Goal: Task Accomplishment & Management: Complete application form

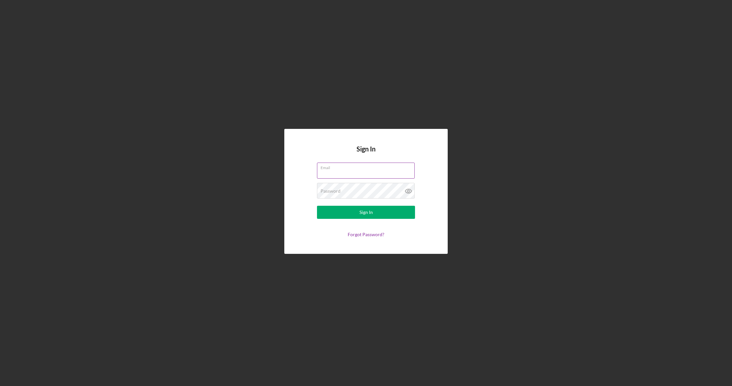
type input "[EMAIL_ADDRESS][DOMAIN_NAME]"
click at [366, 212] on button "Sign In" at bounding box center [366, 212] width 98 height 13
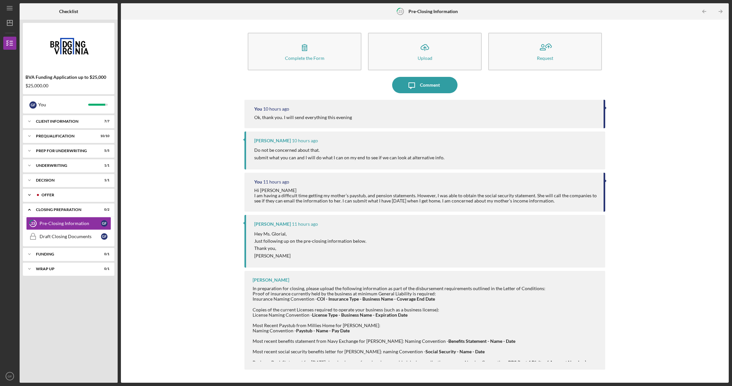
click at [42, 194] on div "Offer" at bounding box center [73, 195] width 65 height 4
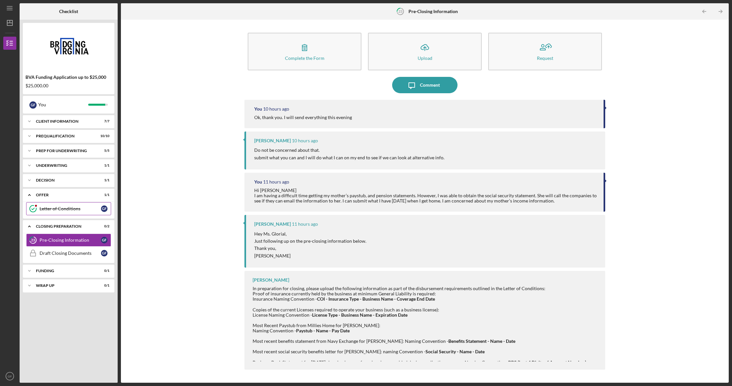
click at [61, 210] on div "Letter of Conditions" at bounding box center [70, 208] width 61 height 5
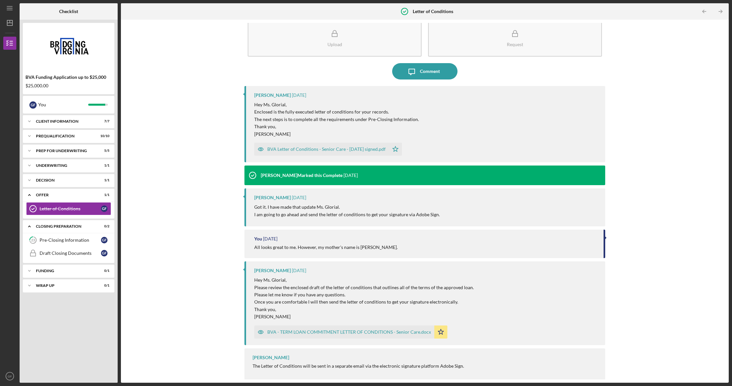
scroll to position [13, 0]
click at [351, 329] on div "BVA - TERM LOAN COMMITMENT LETTER OF CONDITIONS - Senior Care.docx" at bounding box center [349, 331] width 164 height 5
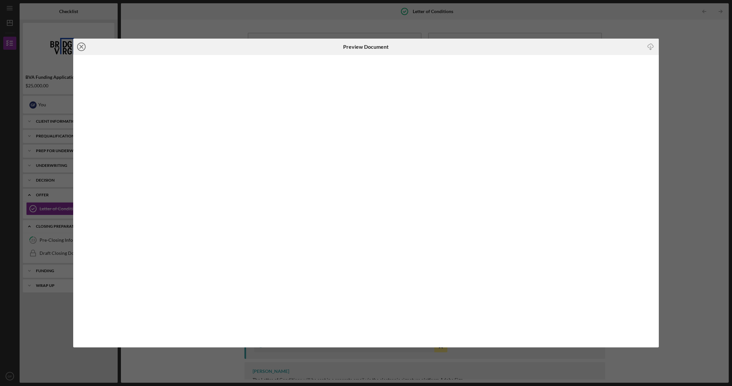
click at [82, 48] on icon "Icon/Close" at bounding box center [81, 47] width 16 height 16
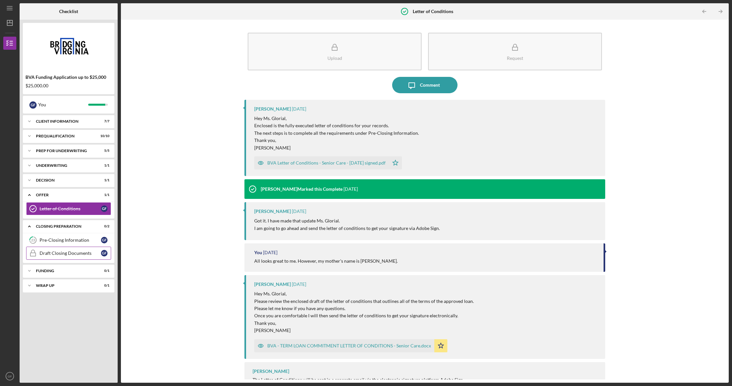
click at [73, 253] on div "Draft Closing Documents" at bounding box center [70, 252] width 61 height 5
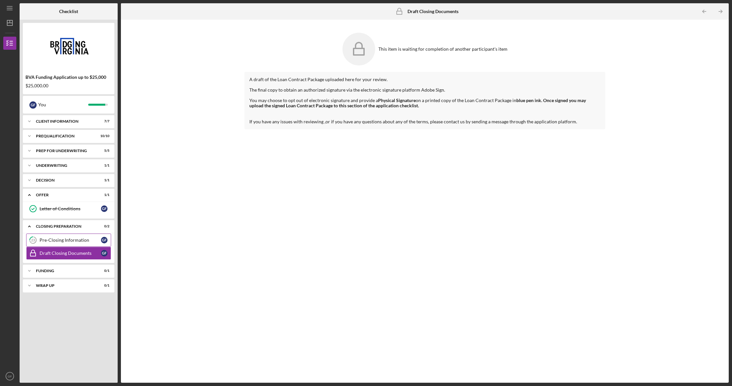
click at [69, 238] on div "Pre-Closing Information" at bounding box center [70, 239] width 61 height 5
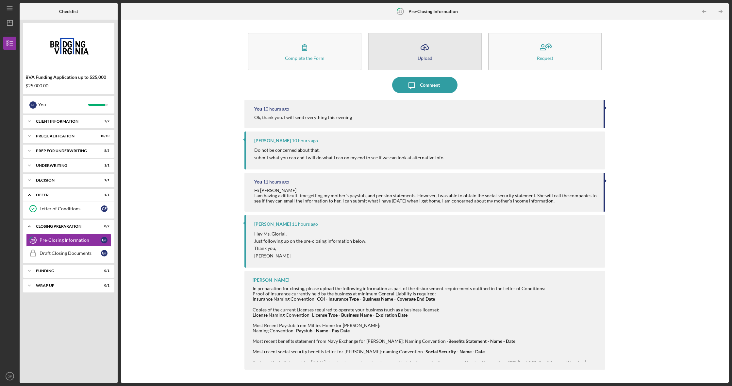
click at [420, 53] on icon "Icon/Upload" at bounding box center [425, 47] width 16 height 16
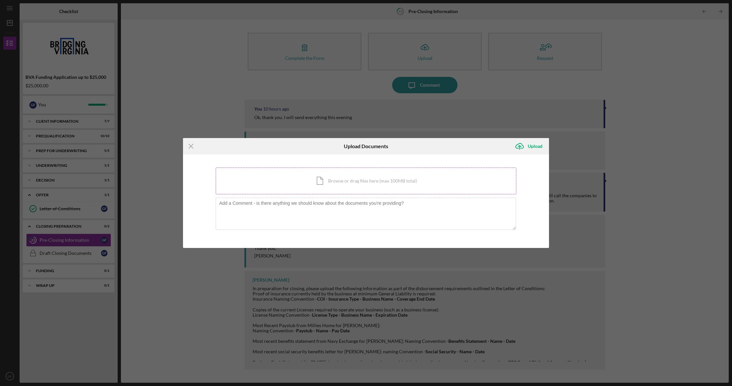
click at [325, 180] on div "Icon/Document Browse or drag files here (max 100MB total) Tap to choose files o…" at bounding box center [366, 180] width 301 height 27
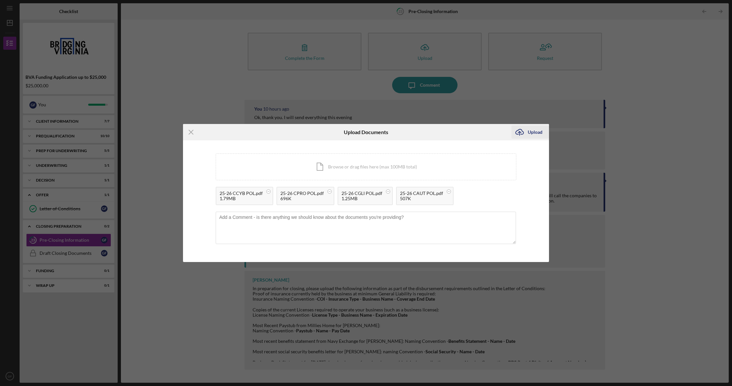
click at [527, 133] on icon "Icon/Upload" at bounding box center [519, 132] width 16 height 16
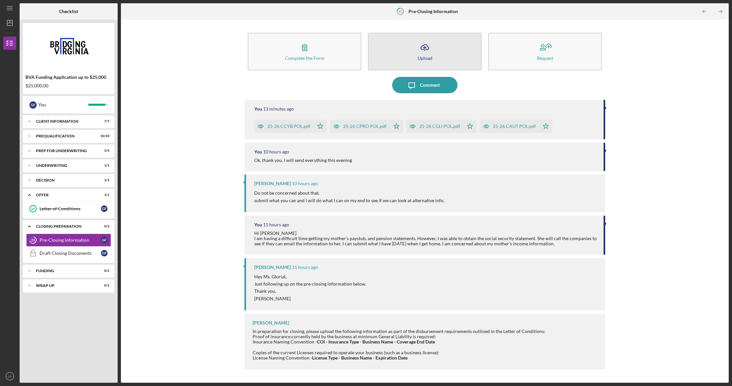
click at [421, 47] on icon "button" at bounding box center [425, 46] width 8 height 5
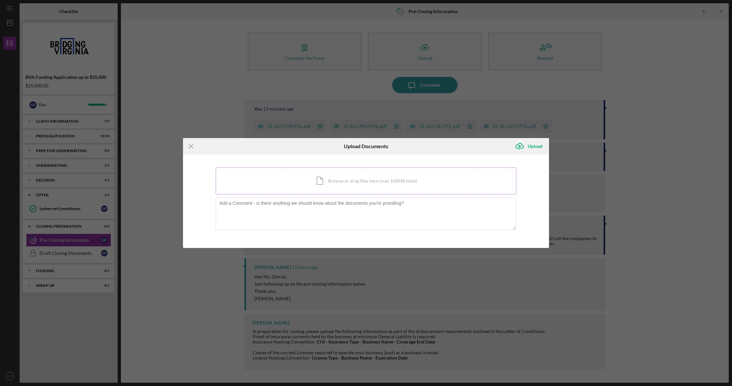
click at [328, 181] on div "Icon/Document Browse or drag files here (max 100MB total) Tap to choose files o…" at bounding box center [366, 180] width 301 height 27
click at [191, 145] on icon "Icon/Menu Close" at bounding box center [191, 146] width 16 height 16
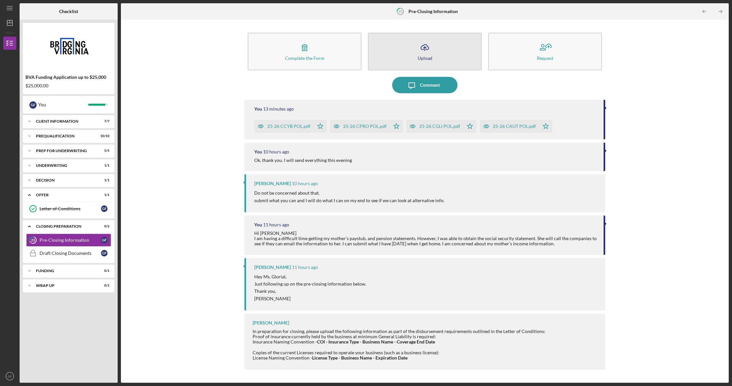
click at [427, 42] on icon "Icon/Upload" at bounding box center [425, 47] width 16 height 16
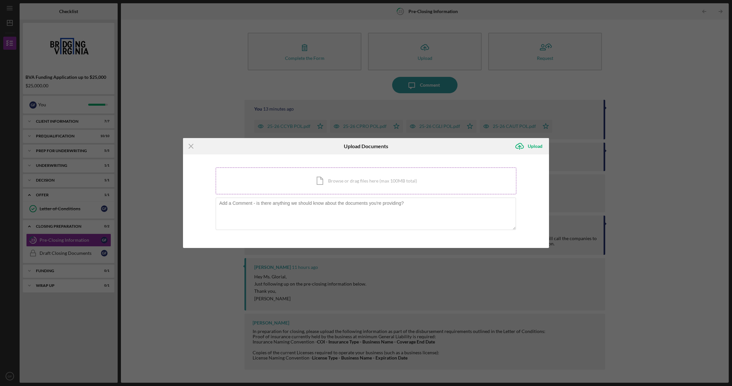
click at [330, 184] on div "Icon/Document Browse or drag files here (max 100MB total) Tap to choose files o…" at bounding box center [366, 180] width 301 height 27
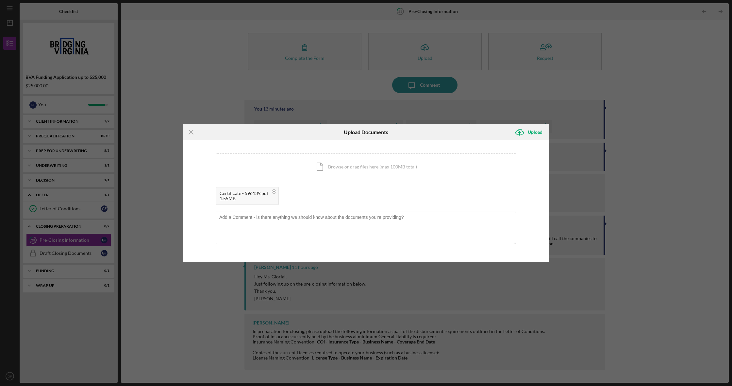
click at [257, 193] on div "Certificate - 596139.pdf" at bounding box center [244, 193] width 49 height 5
click at [231, 196] on div "1.55MB" at bounding box center [244, 198] width 49 height 5
click at [189, 132] on icon "Icon/Menu Close" at bounding box center [191, 132] width 16 height 16
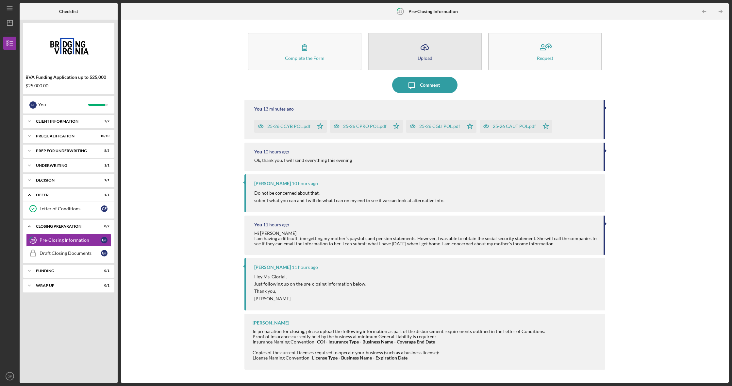
click at [422, 49] on icon "Icon/Upload" at bounding box center [425, 47] width 16 height 16
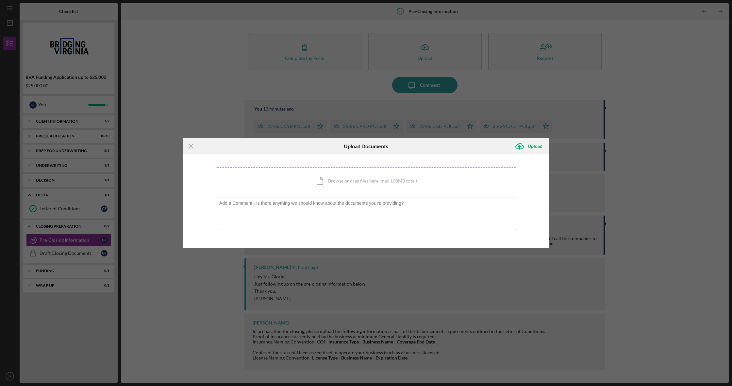
click at [325, 180] on div "Icon/Document Browse or drag files here (max 100MB total) Tap to choose files o…" at bounding box center [366, 180] width 301 height 27
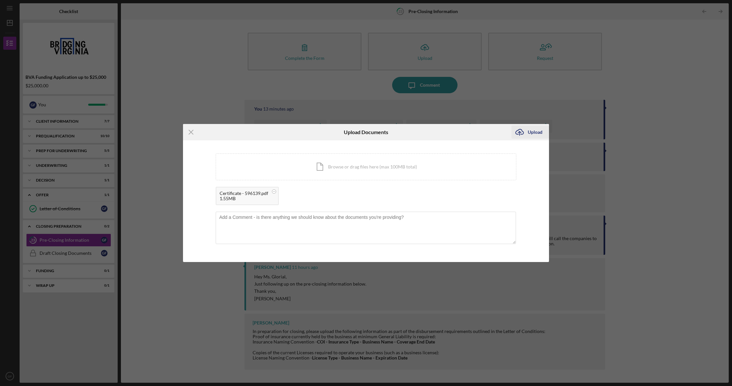
click at [532, 134] on div "Upload" at bounding box center [535, 131] width 15 height 13
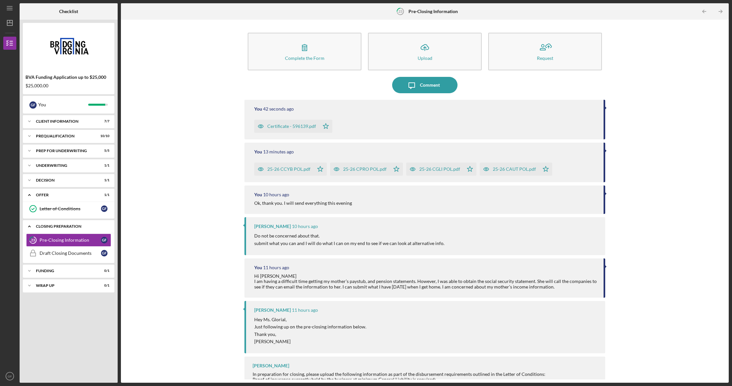
click at [70, 226] on div "Closing Preparation" at bounding box center [71, 226] width 70 height 4
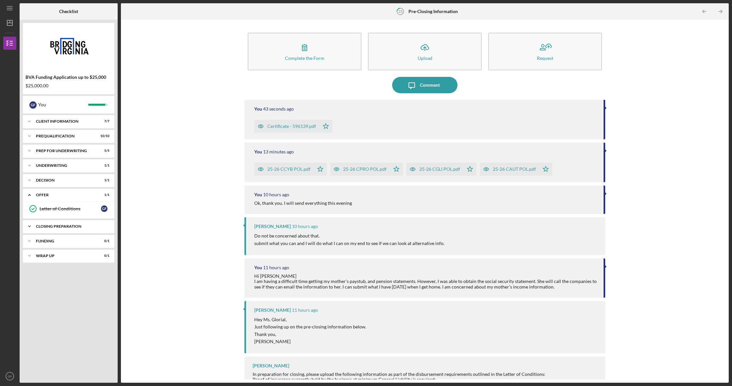
click at [70, 226] on div "Closing Preparation" at bounding box center [71, 226] width 70 height 4
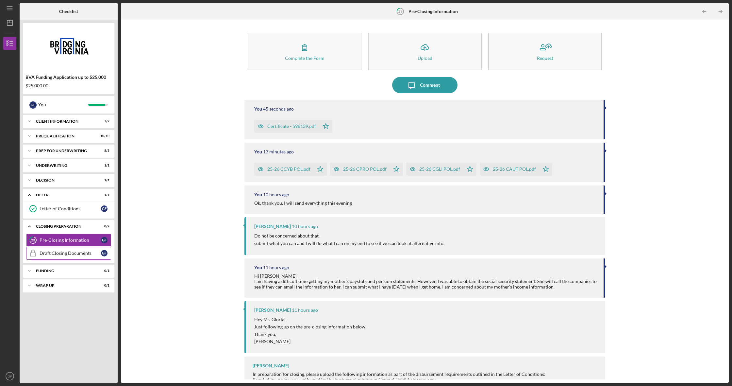
click at [71, 252] on div "Draft Closing Documents" at bounding box center [70, 252] width 61 height 5
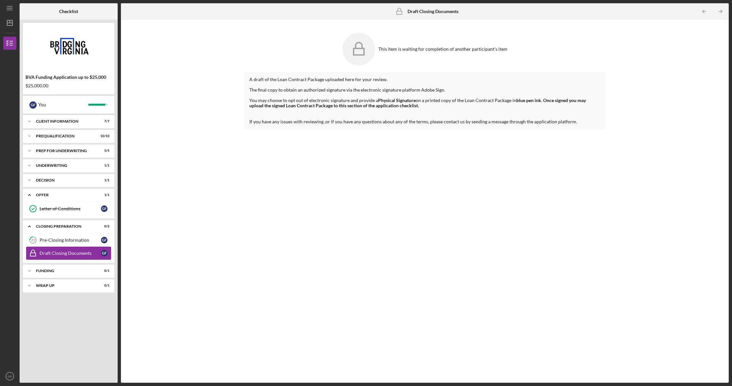
click at [72, 251] on div "Draft Closing Documents" at bounding box center [70, 252] width 61 height 5
click at [57, 238] on div "Pre-Closing Information" at bounding box center [70, 239] width 61 height 5
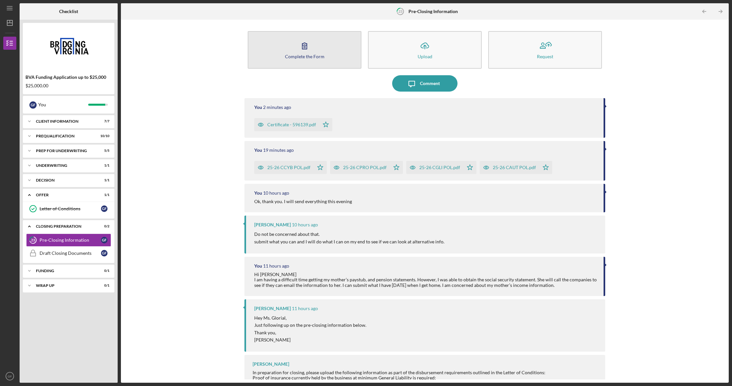
scroll to position [4, 0]
click at [302, 49] on icon "button" at bounding box center [304, 44] width 16 height 16
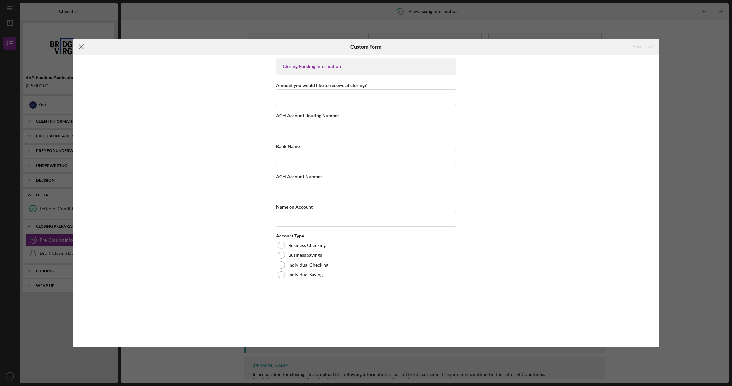
click at [80, 48] on icon "Icon/Menu Close" at bounding box center [81, 47] width 16 height 16
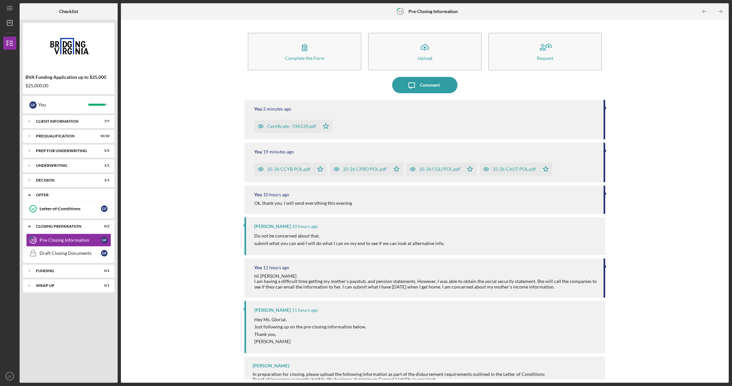
click at [53, 195] on div "Offer" at bounding box center [71, 195] width 70 height 4
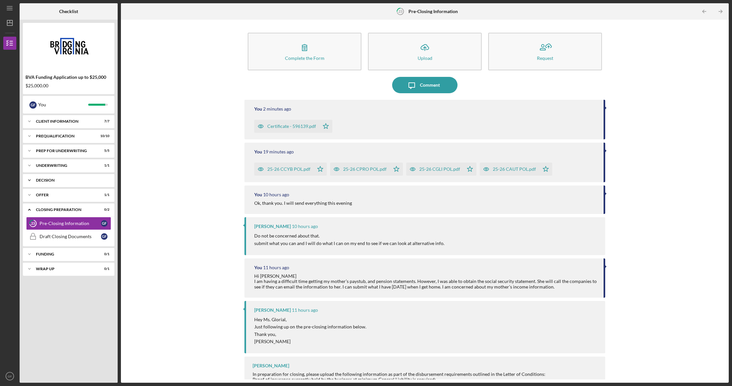
click at [51, 182] on div "Decision" at bounding box center [71, 180] width 70 height 4
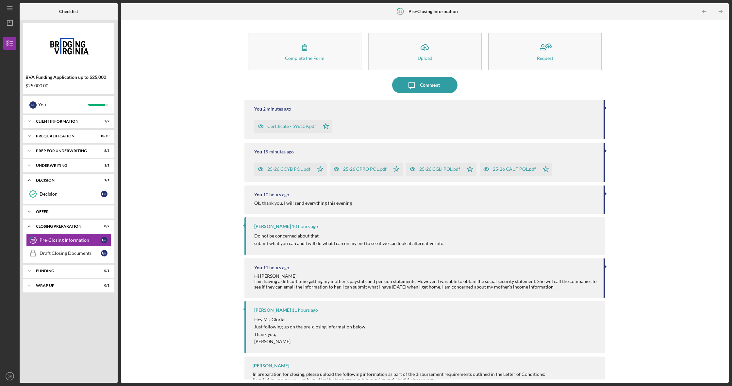
click at [49, 211] on div "Offer" at bounding box center [71, 211] width 70 height 4
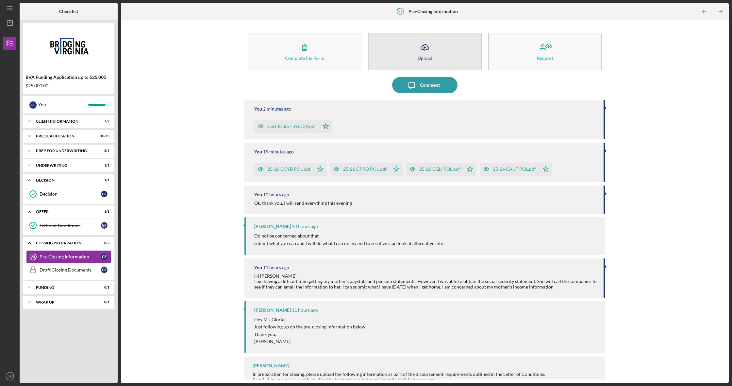
click at [423, 39] on button "Icon/Upload Upload" at bounding box center [425, 52] width 114 height 38
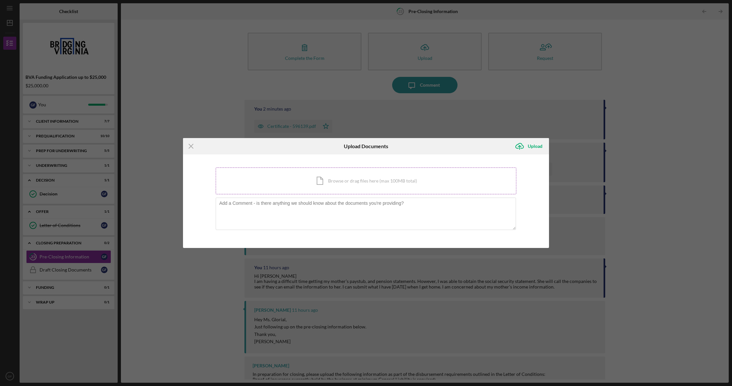
click at [327, 185] on div "Icon/Document Browse or drag files here (max 100MB total) Tap to choose files o…" at bounding box center [366, 180] width 301 height 27
click at [323, 182] on div "Icon/Document Browse or drag files here (max 100MB total) Tap to choose files o…" at bounding box center [366, 180] width 301 height 27
click at [193, 144] on line at bounding box center [191, 146] width 4 height 4
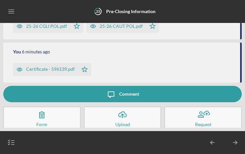
scroll to position [361, 0]
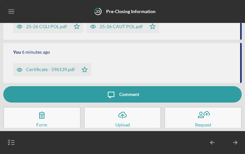
click at [126, 115] on icon "Icon/Upload" at bounding box center [122, 115] width 16 height 16
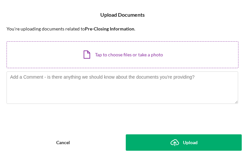
click at [95, 56] on div "Icon/Document Browse or drag files here (max 100MB total) Tap to choose files o…" at bounding box center [123, 54] width 232 height 27
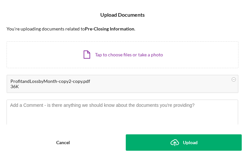
click at [192, 142] on div "Upload" at bounding box center [190, 142] width 15 height 16
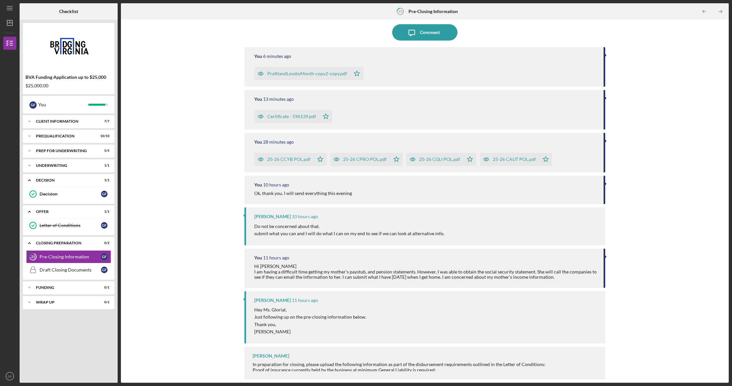
scroll to position [27, 0]
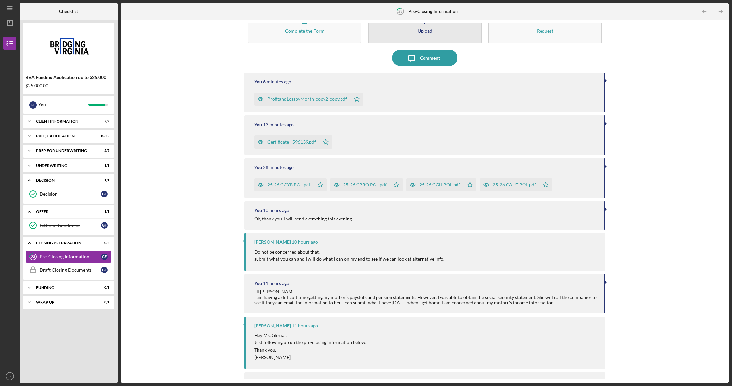
click at [422, 30] on div "Upload" at bounding box center [425, 30] width 15 height 5
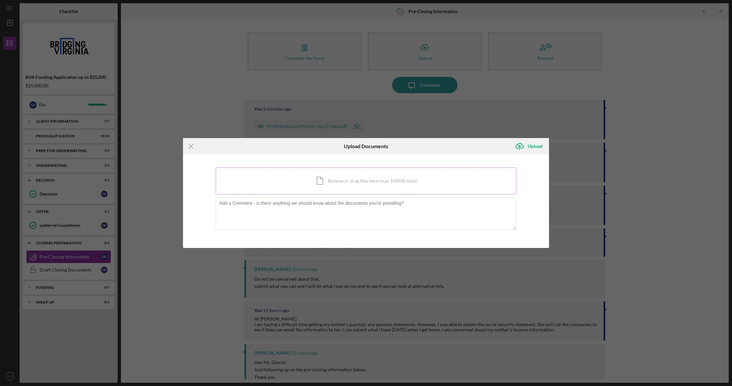
click at [323, 181] on div "Icon/Document Browse or drag files here (max 100MB total) Tap to choose files o…" at bounding box center [366, 180] width 301 height 27
click at [188, 147] on icon "Icon/Menu Close" at bounding box center [191, 146] width 16 height 16
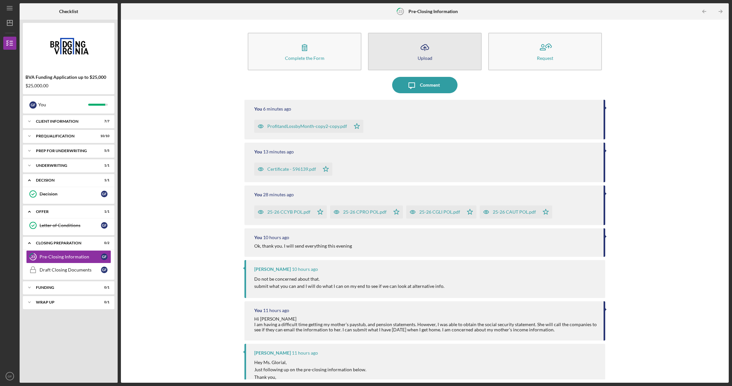
click at [431, 59] on div "Upload" at bounding box center [425, 58] width 15 height 5
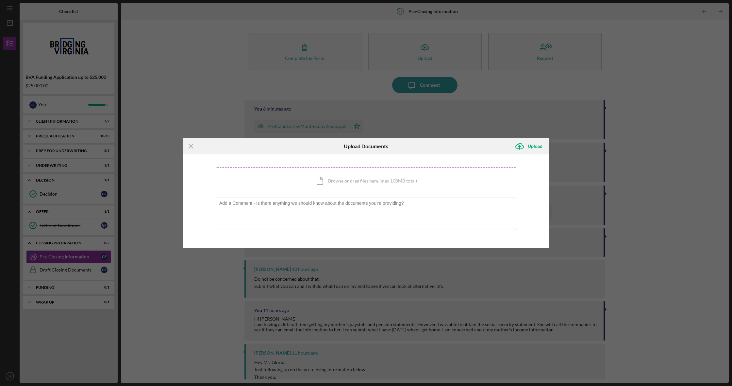
click at [322, 185] on div "Icon/Document Browse or drag files here (max 100MB total) Tap to choose files o…" at bounding box center [366, 180] width 301 height 27
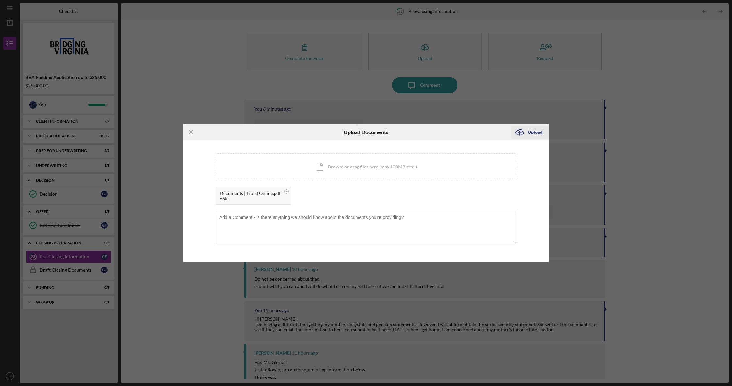
click at [539, 132] on div "Upload" at bounding box center [535, 131] width 15 height 13
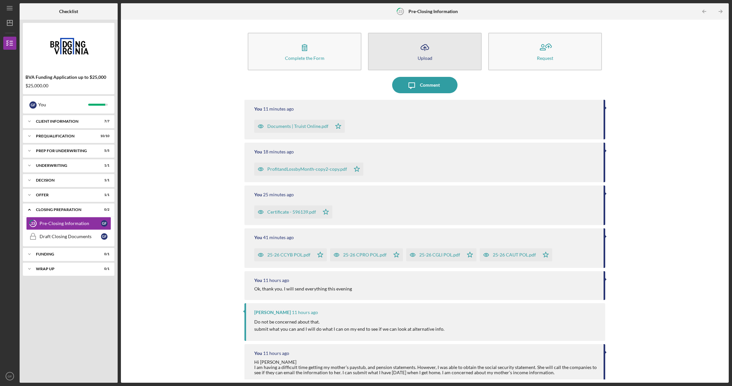
click at [417, 53] on icon "Icon/Upload" at bounding box center [425, 47] width 16 height 16
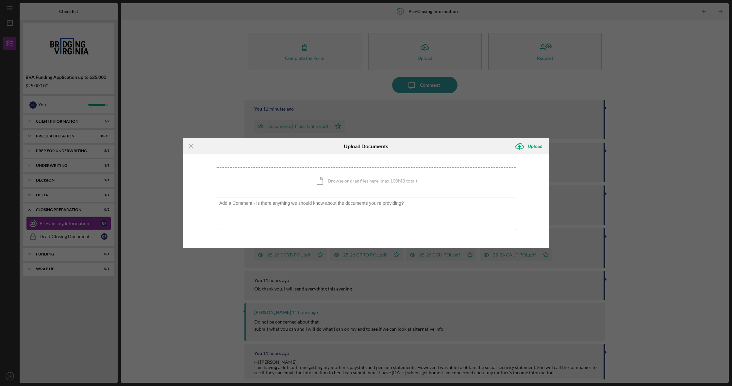
click at [323, 181] on div "Icon/Document Browse or drag files here (max 100MB total) Tap to choose files o…" at bounding box center [366, 180] width 301 height 27
click at [191, 146] on line at bounding box center [191, 146] width 4 height 4
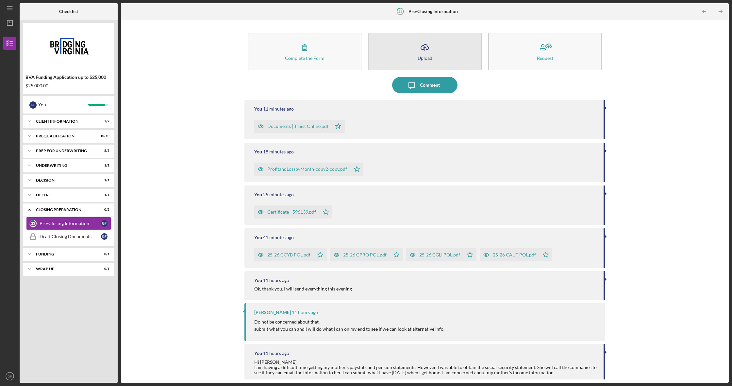
click at [412, 49] on button "Icon/Upload Upload" at bounding box center [425, 52] width 114 height 38
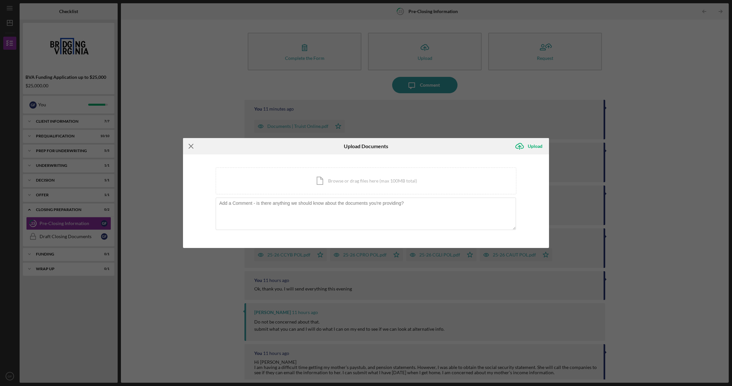
click at [190, 145] on line at bounding box center [191, 146] width 4 height 4
